Goal: Task Accomplishment & Management: Use online tool/utility

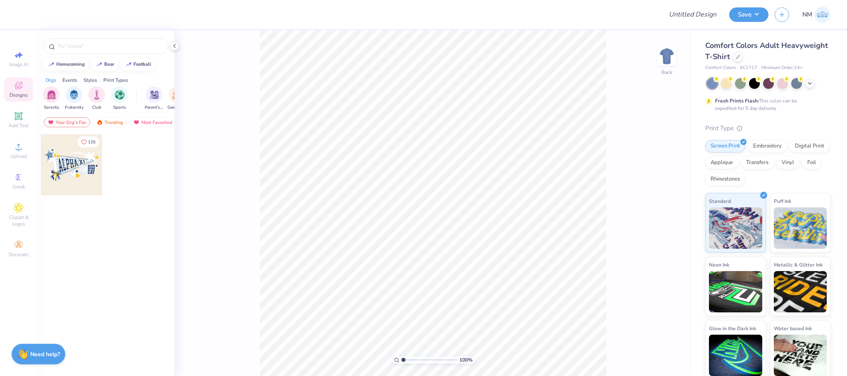
click at [782, 61] on div "Comfort Colors Adult Heavyweight T-Shirt" at bounding box center [767, 51] width 125 height 22
click at [743, 55] on div at bounding box center [738, 56] width 9 height 9
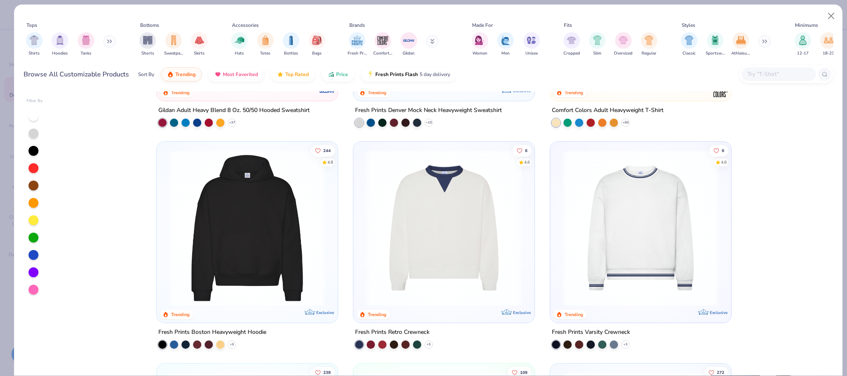
scroll to position [180, 0]
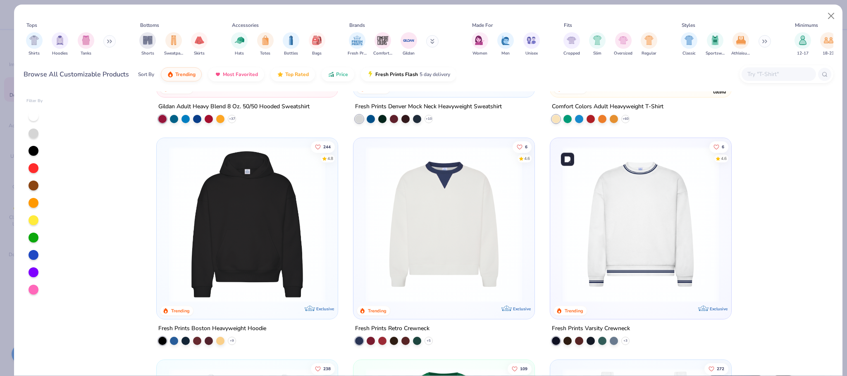
click at [626, 194] on img at bounding box center [641, 224] width 165 height 156
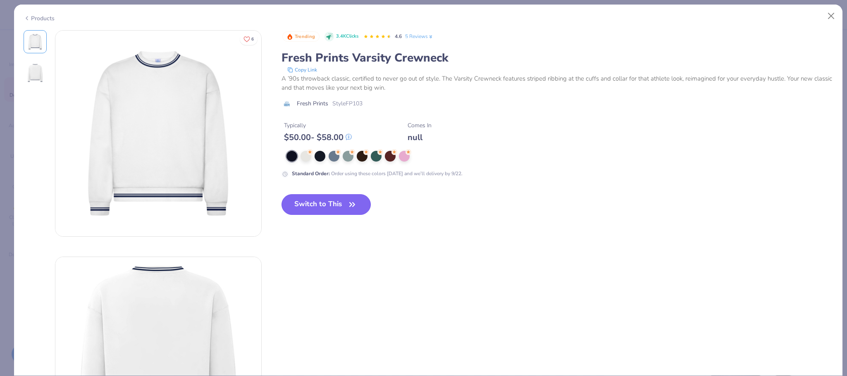
click at [326, 201] on button "Switch to This" at bounding box center [327, 204] width 90 height 21
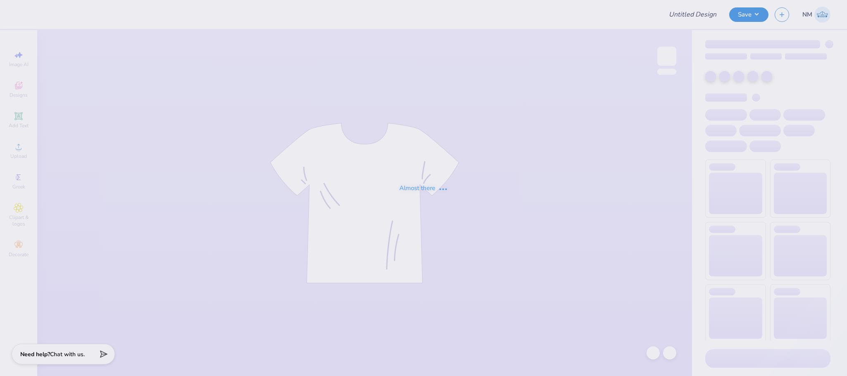
type input "Merch for STAQ"
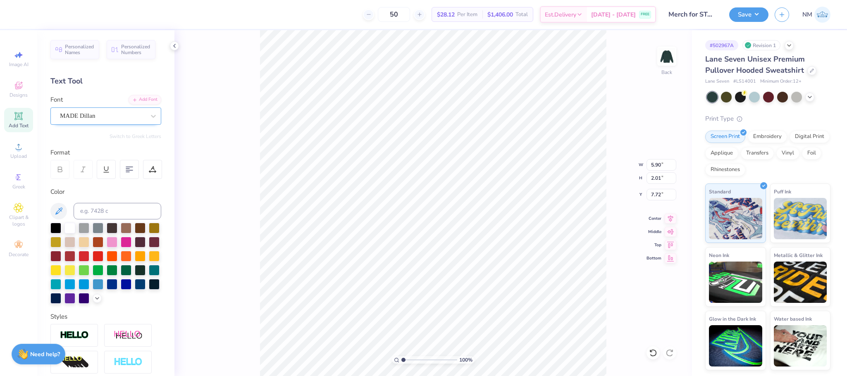
click at [110, 118] on div "MADE Dillan" at bounding box center [102, 116] width 87 height 13
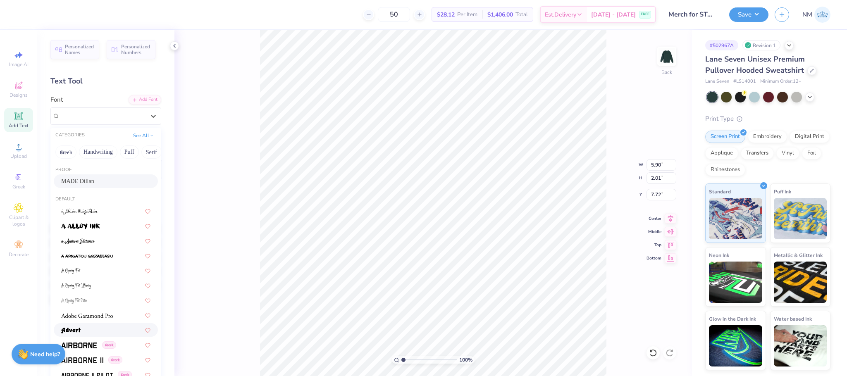
scroll to position [217, 0]
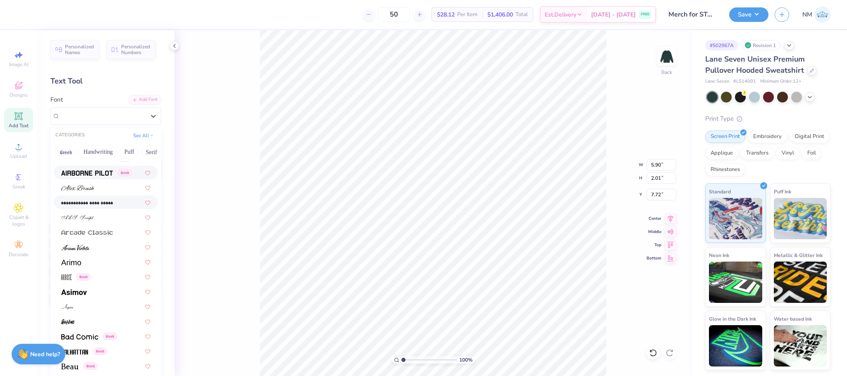
click at [86, 173] on img at bounding box center [87, 173] width 52 height 6
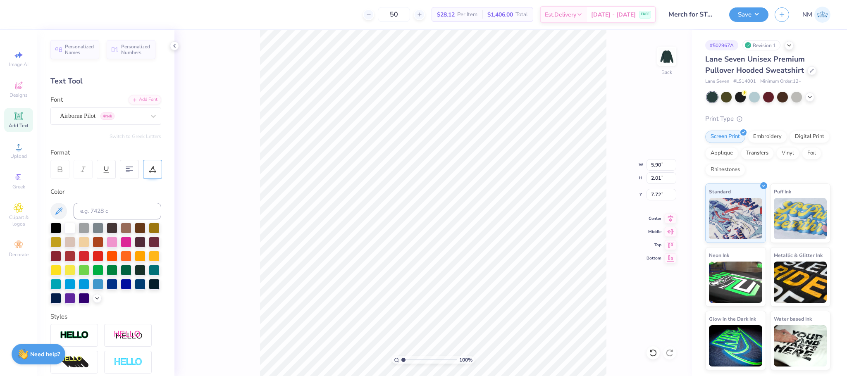
type input "5.01"
type input "1.78"
type input "7.84"
click at [767, 134] on div "Embroidery" at bounding box center [767, 135] width 39 height 12
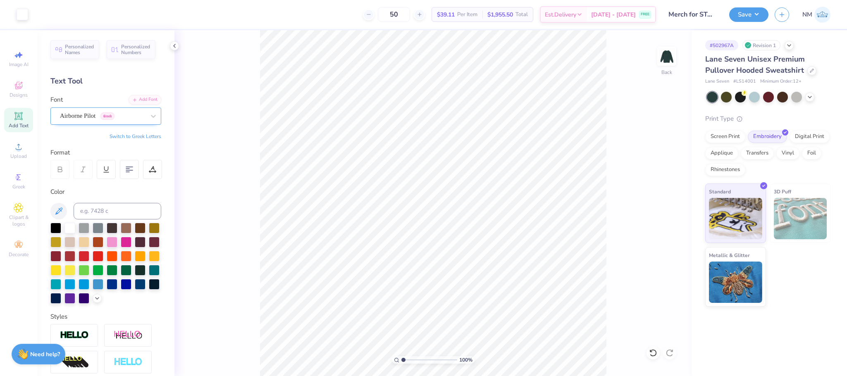
click at [107, 117] on div "Airborne Pilot Greek" at bounding box center [102, 116] width 87 height 13
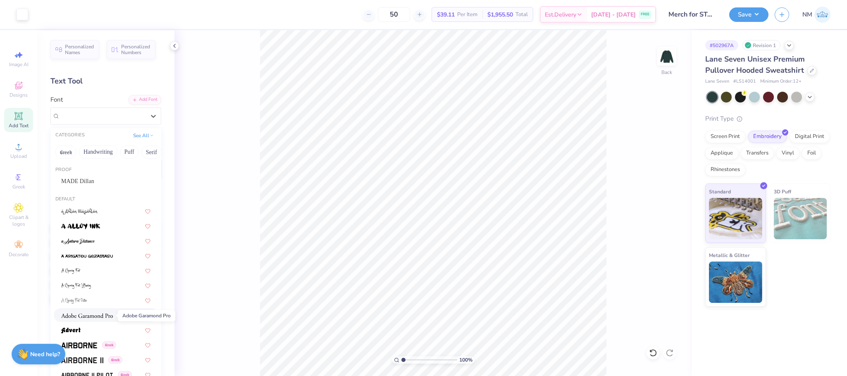
click at [96, 319] on span at bounding box center [87, 315] width 52 height 9
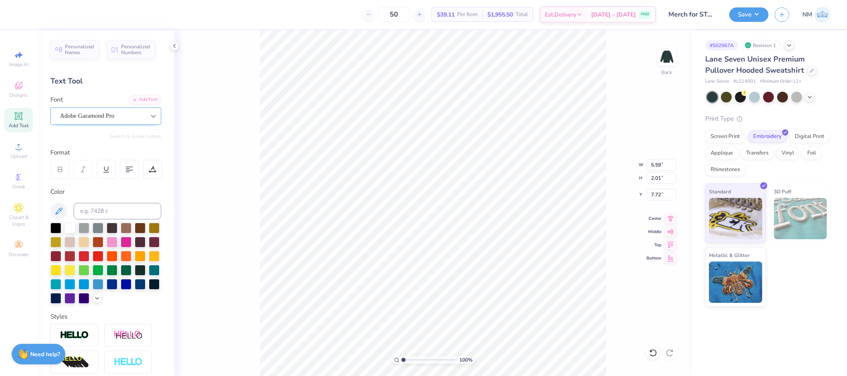
click at [149, 120] on icon at bounding box center [153, 116] width 8 height 8
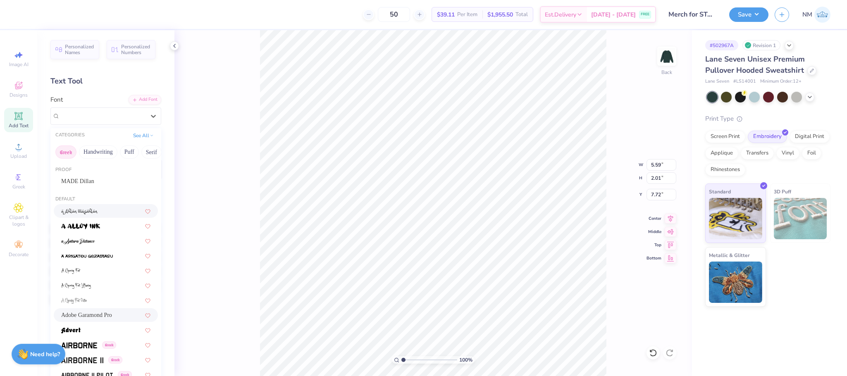
click at [68, 151] on button "Greek" at bounding box center [65, 152] width 21 height 13
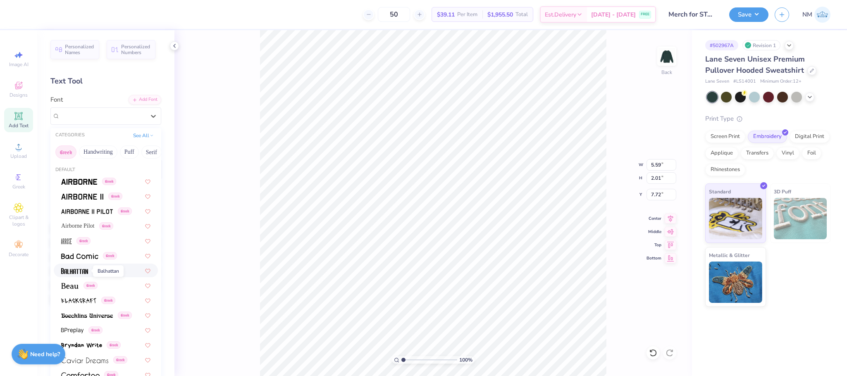
click at [79, 267] on span at bounding box center [74, 270] width 27 height 9
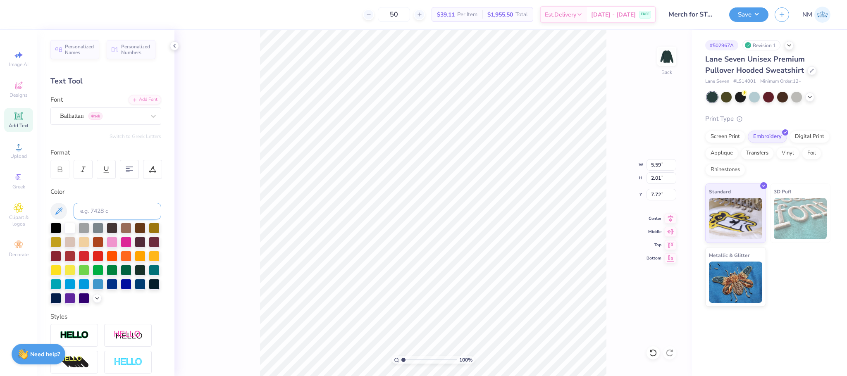
type input "3.72"
type input "1.93"
type input "7.76"
click at [88, 119] on div "Balhattan Greek" at bounding box center [102, 116] width 87 height 13
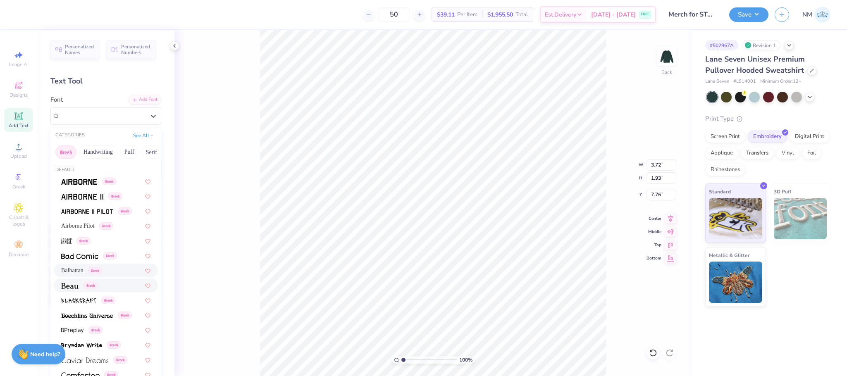
click at [78, 284] on img at bounding box center [69, 286] width 17 height 6
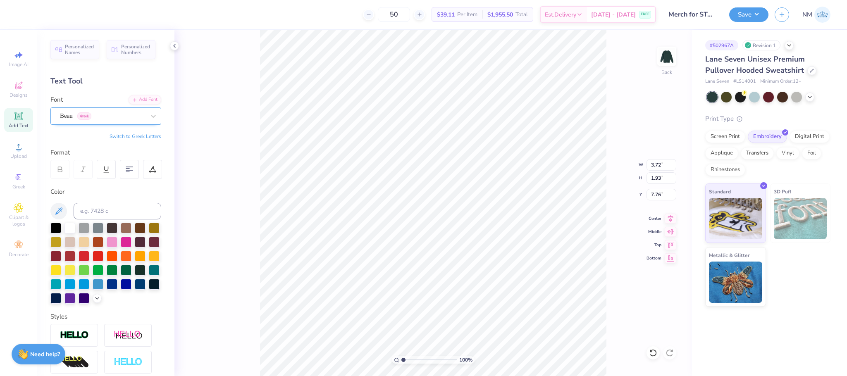
type input "5.52"
type input "1.99"
type input "7.73"
click at [93, 115] on div "Beau Greek" at bounding box center [102, 116] width 87 height 13
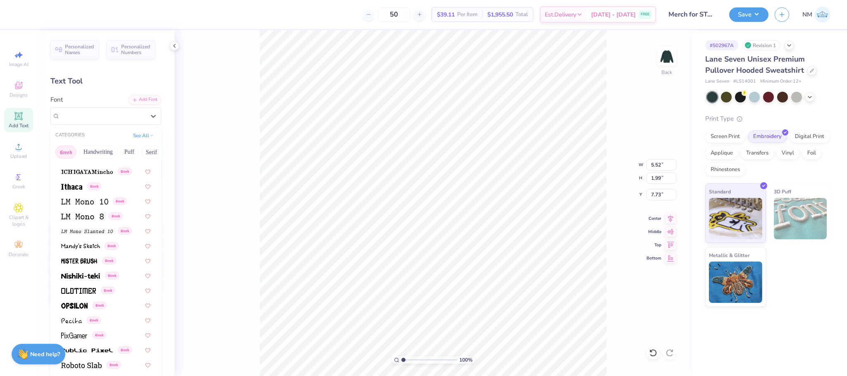
scroll to position [352, 0]
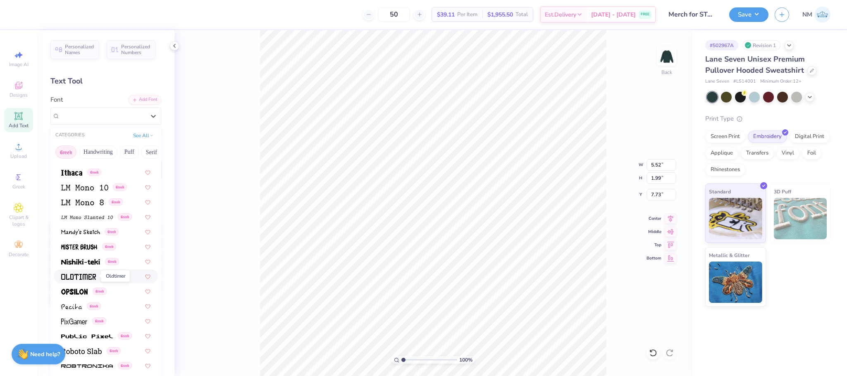
click at [87, 274] on img at bounding box center [78, 277] width 35 height 6
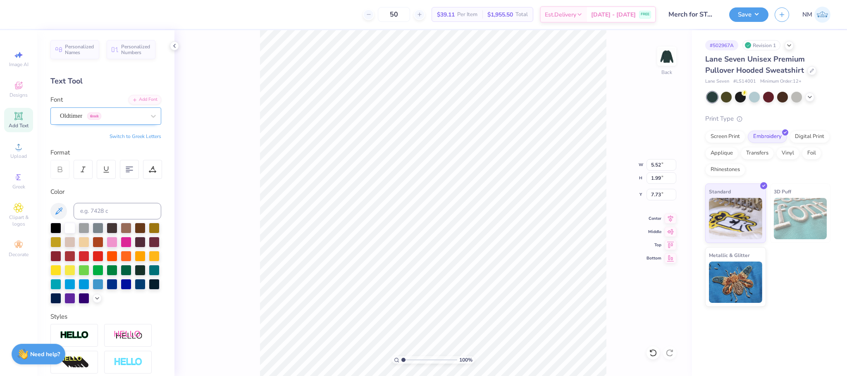
type input "5.78"
type input "2.20"
type input "7.62"
drag, startPoint x: 748, startPoint y: 18, endPoint x: 753, endPoint y: 19, distance: 5.5
click at [749, 18] on button "Save" at bounding box center [748, 13] width 39 height 14
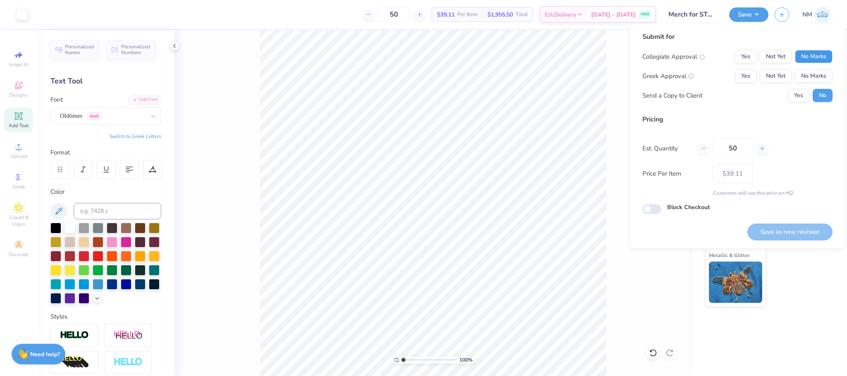
click at [813, 51] on button "No Marks" at bounding box center [814, 56] width 38 height 13
click at [812, 71] on button "No Marks" at bounding box center [814, 75] width 38 height 13
click at [793, 89] on button "Yes" at bounding box center [799, 95] width 22 height 13
click at [793, 230] on button "Save as new revision" at bounding box center [790, 232] width 85 height 17
type input "$39.11"
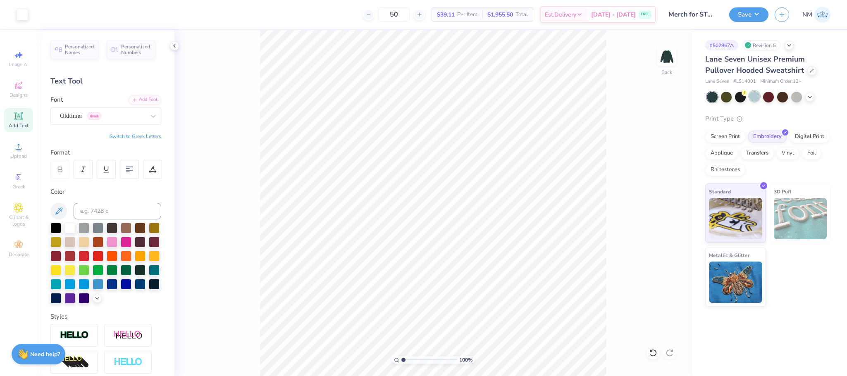
click at [756, 95] on div at bounding box center [754, 96] width 11 height 11
click at [102, 121] on div "Oldtimer Greek" at bounding box center [102, 116] width 87 height 13
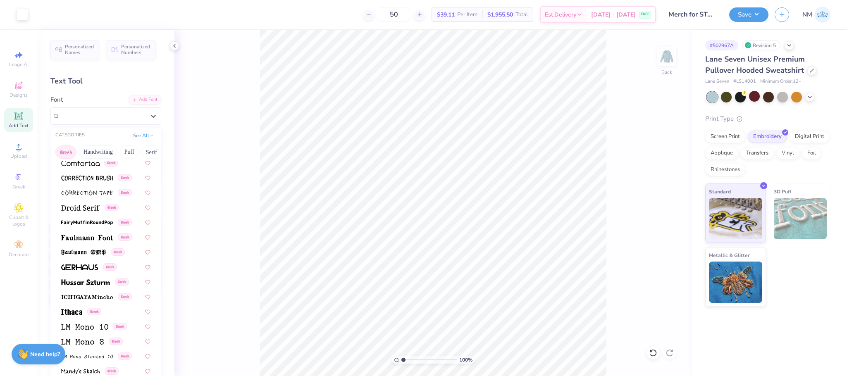
scroll to position [222, 0]
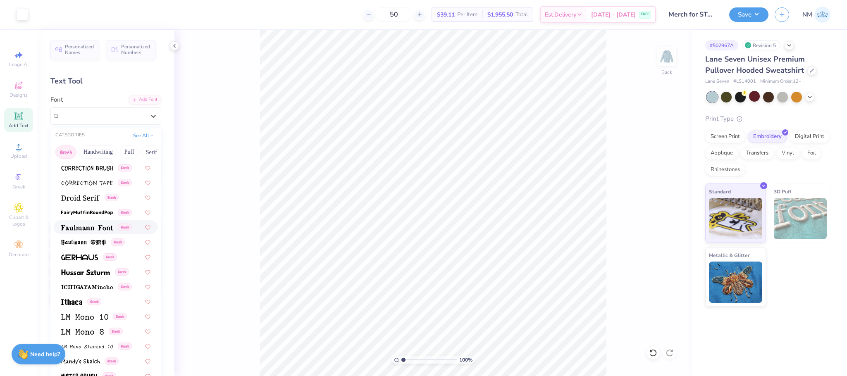
click at [84, 226] on img at bounding box center [87, 228] width 52 height 6
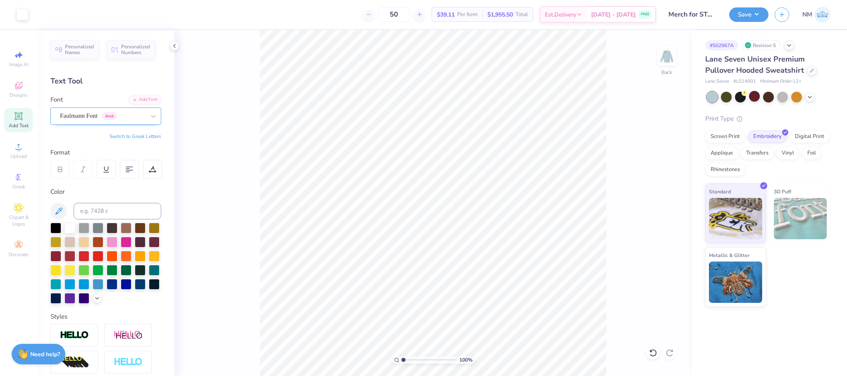
click at [106, 117] on div "Faulmann Font Greek" at bounding box center [102, 116] width 87 height 13
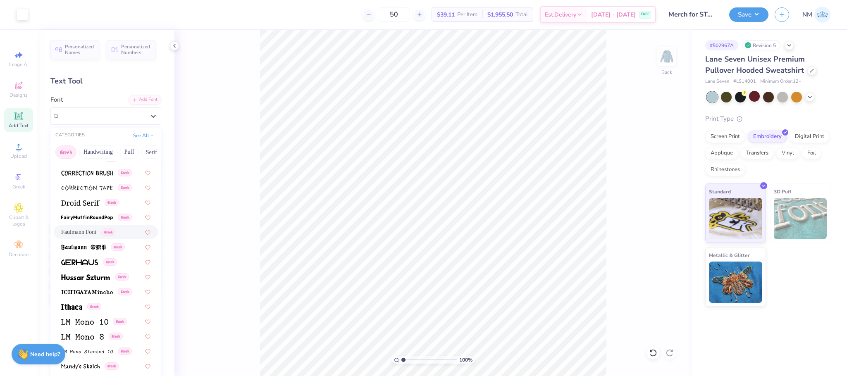
scroll to position [434, 0]
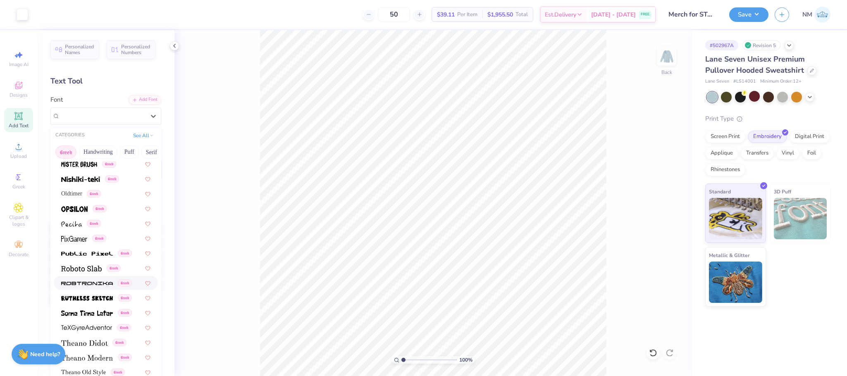
click at [85, 281] on img at bounding box center [87, 284] width 52 height 6
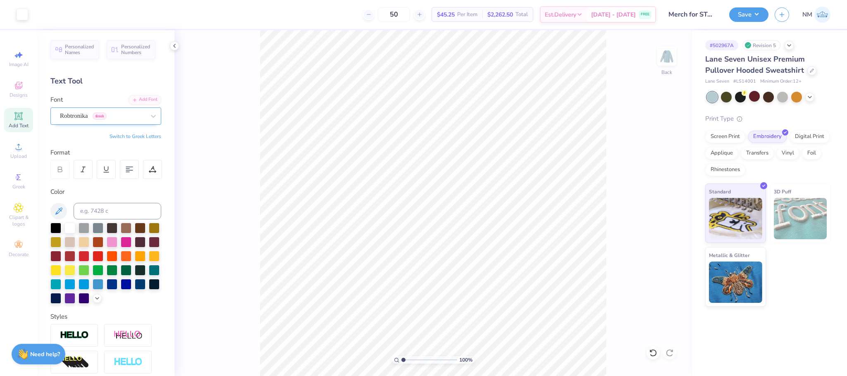
click at [98, 115] on div "Robtronika Greek" at bounding box center [102, 116] width 87 height 13
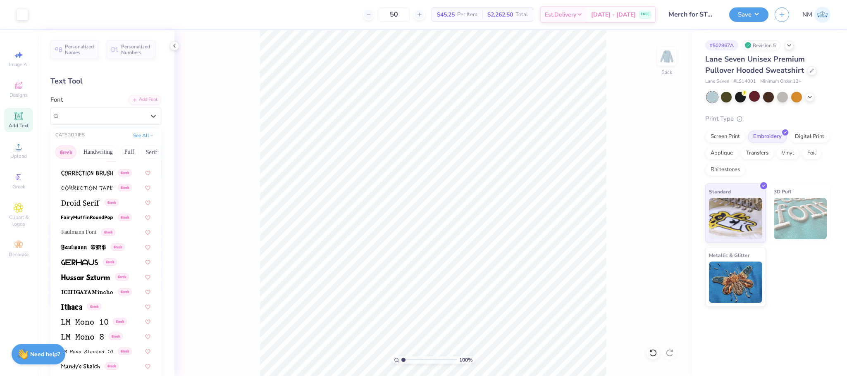
scroll to position [500, 0]
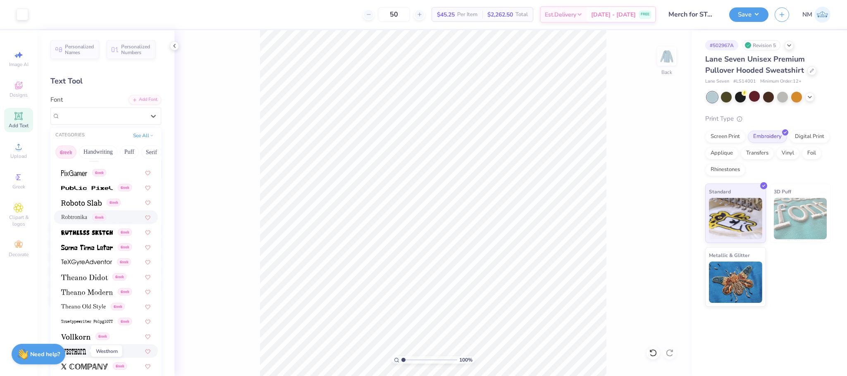
click at [77, 349] on img at bounding box center [73, 352] width 25 height 6
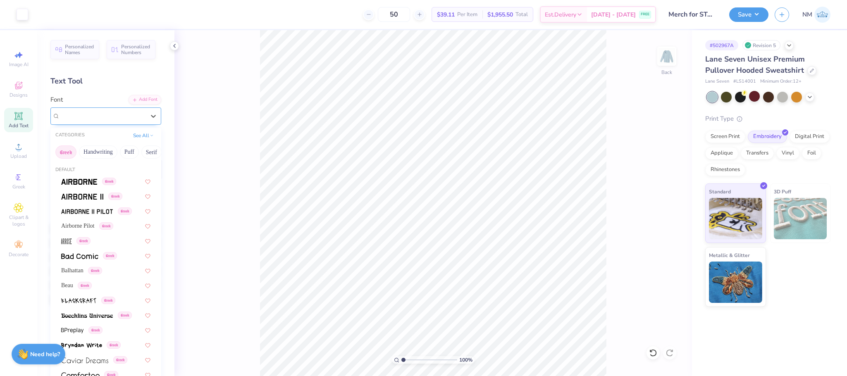
click at [102, 113] on div "Westhorn Greek" at bounding box center [102, 116] width 87 height 13
click at [129, 154] on button "Puff" at bounding box center [129, 152] width 19 height 13
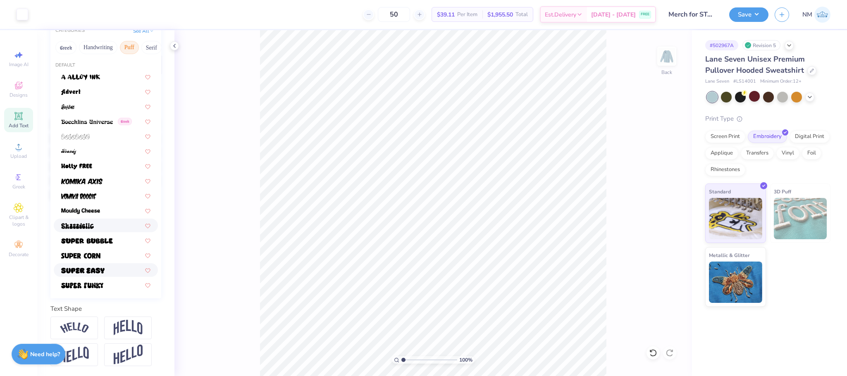
scroll to position [119, 0]
click at [80, 283] on img at bounding box center [82, 286] width 42 height 6
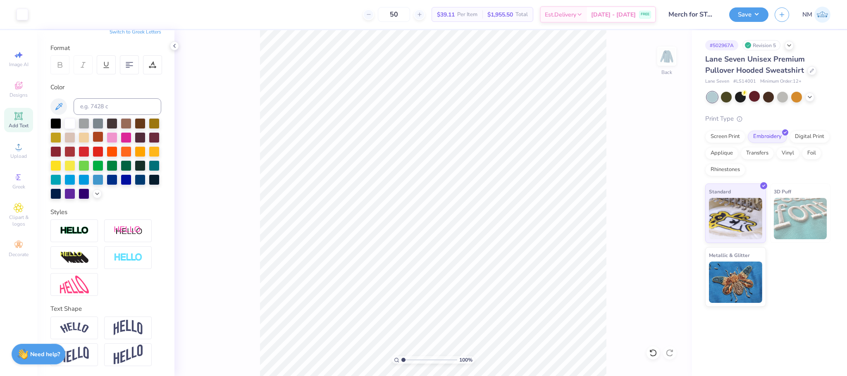
scroll to position [0, 0]
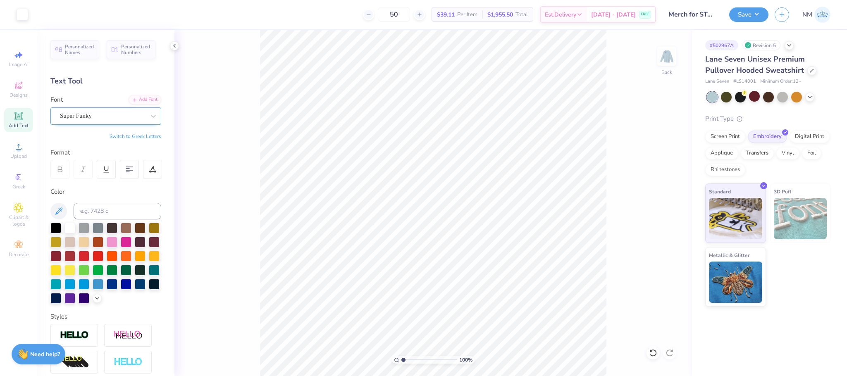
click at [92, 123] on div "Super Funky" at bounding box center [105, 116] width 111 height 17
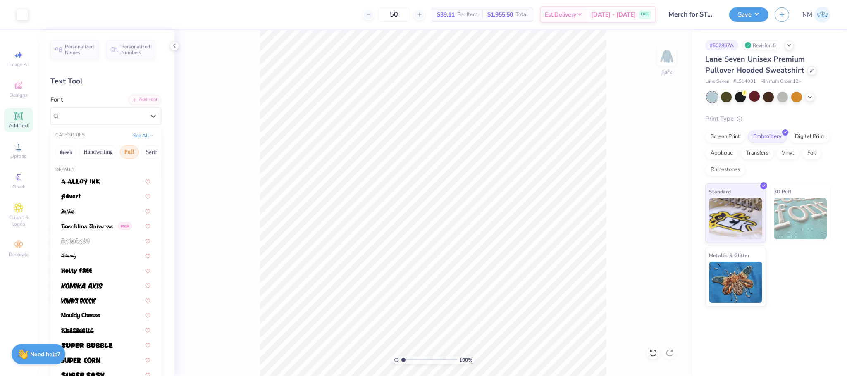
click at [132, 153] on button "Puff" at bounding box center [129, 152] width 19 height 13
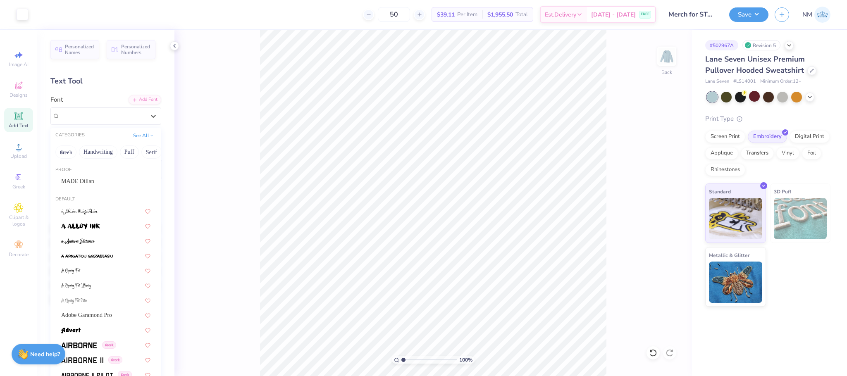
drag, startPoint x: 105, startPoint y: 151, endPoint x: 92, endPoint y: 172, distance: 24.9
click at [92, 172] on div "CATEGORIES See All Greek Handwriting Puff Serif Bold Calligraphy Retro Sans Ser…" at bounding box center [105, 268] width 111 height 281
click at [150, 136] on icon at bounding box center [152, 135] width 4 height 4
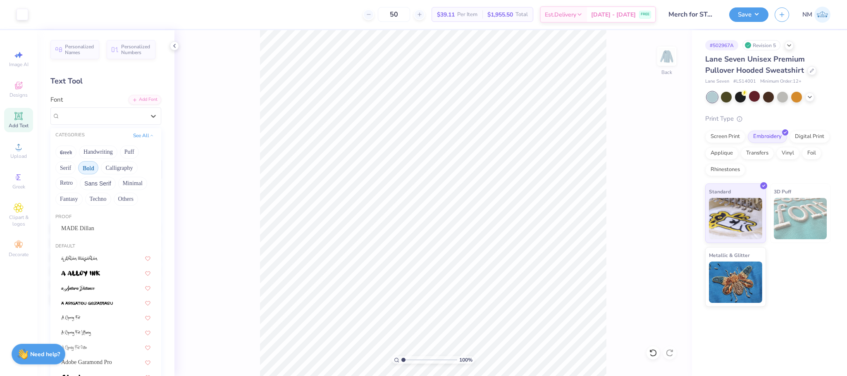
click at [92, 169] on button "Bold" at bounding box center [88, 167] width 20 height 13
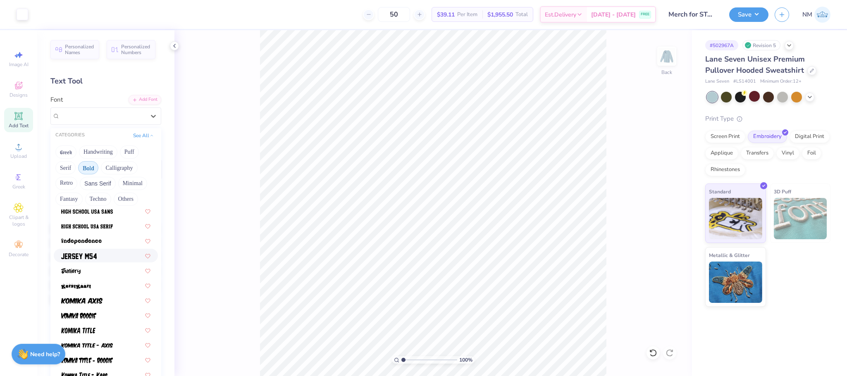
scroll to position [217, 0]
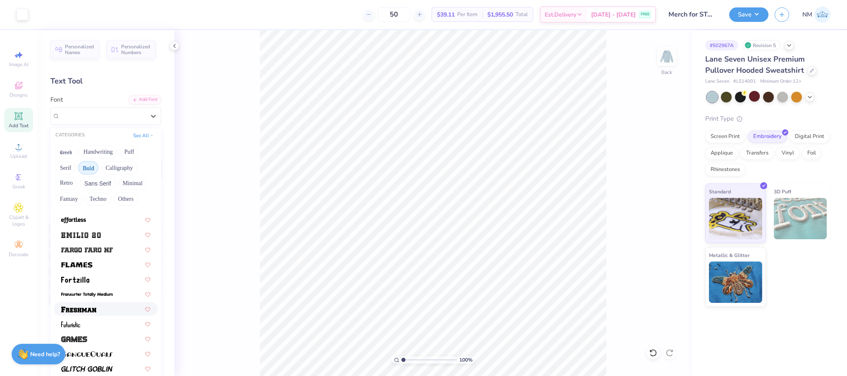
click at [84, 309] on img at bounding box center [78, 310] width 35 height 6
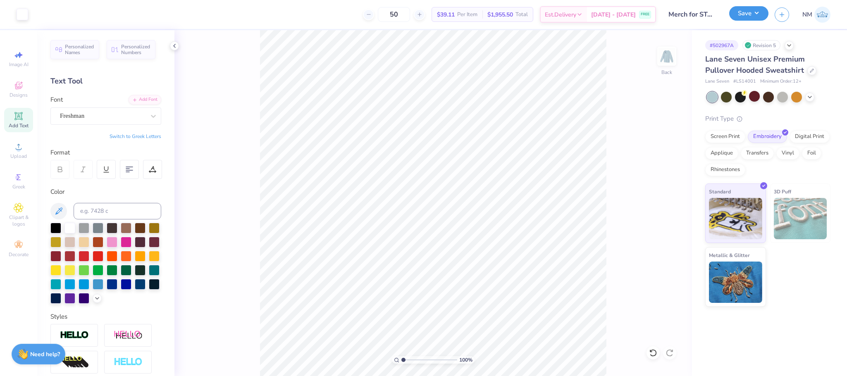
click at [749, 16] on button "Save" at bounding box center [748, 13] width 39 height 14
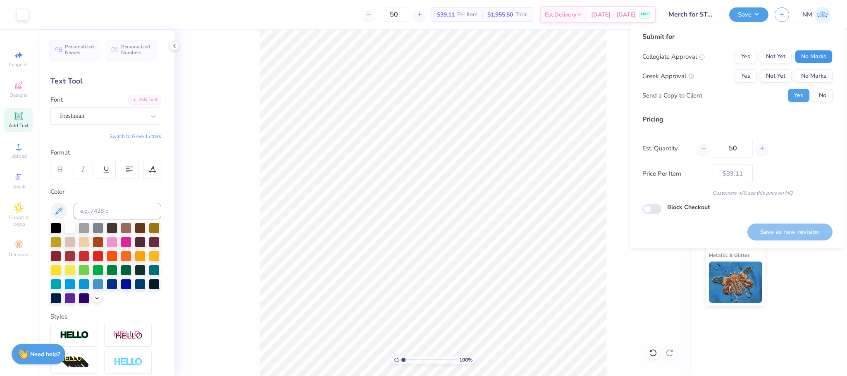
click at [819, 57] on button "No Marks" at bounding box center [814, 56] width 38 height 13
click at [823, 76] on button "No Marks" at bounding box center [814, 75] width 38 height 13
click at [796, 231] on button "Save as new revision" at bounding box center [790, 232] width 85 height 17
type input "$39.11"
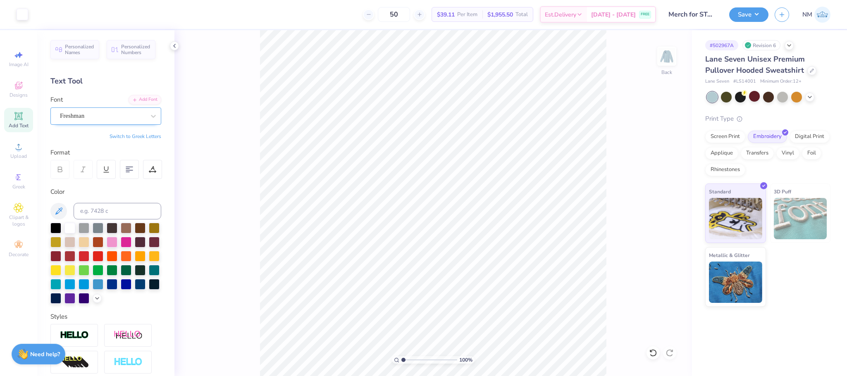
click at [76, 120] on div "Freshman" at bounding box center [102, 116] width 87 height 13
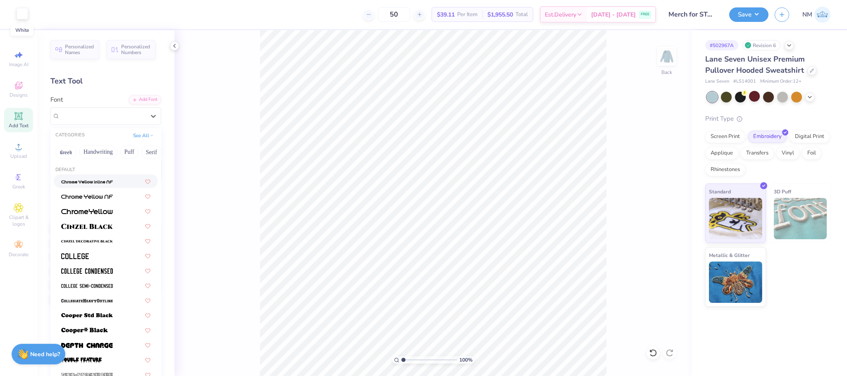
click at [21, 13] on div at bounding box center [23, 14] width 12 height 12
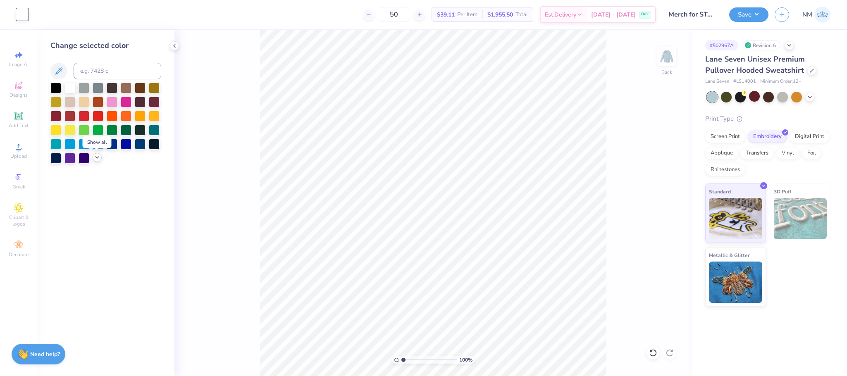
click at [95, 159] on icon at bounding box center [97, 157] width 7 height 7
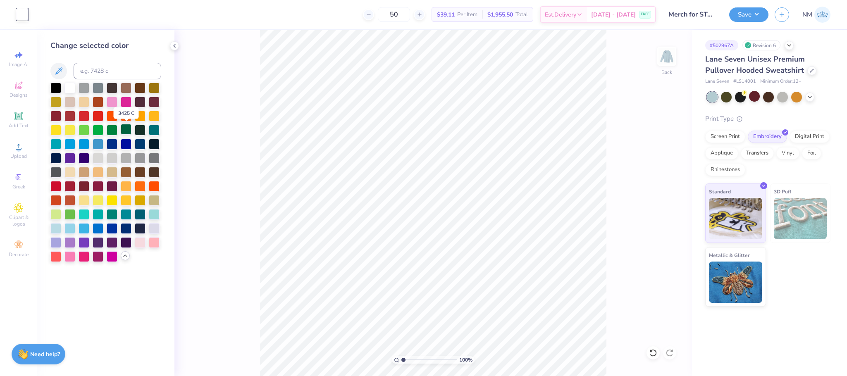
click at [129, 129] on div at bounding box center [126, 129] width 11 height 11
click at [178, 46] on div at bounding box center [174, 45] width 9 height 9
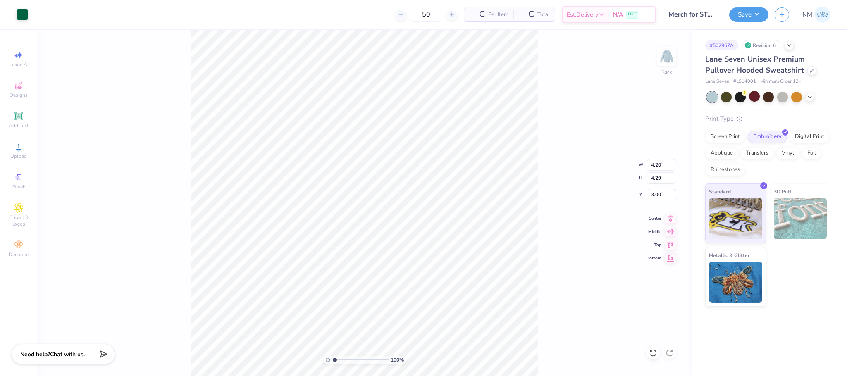
type input "4.20"
type input "4.29"
click at [752, 13] on button "Save" at bounding box center [748, 13] width 39 height 14
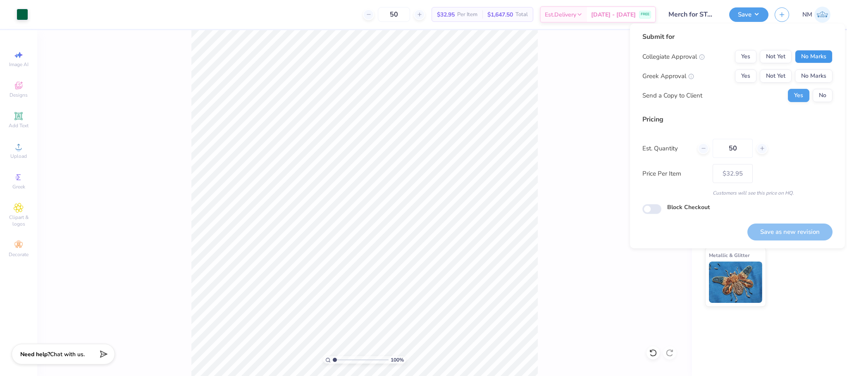
click at [808, 56] on button "No Marks" at bounding box center [814, 56] width 38 height 13
click at [815, 74] on button "No Marks" at bounding box center [814, 75] width 38 height 13
click at [784, 232] on button "Save as new revision" at bounding box center [790, 232] width 85 height 17
type input "$32.95"
